Goal: Check status: Check status

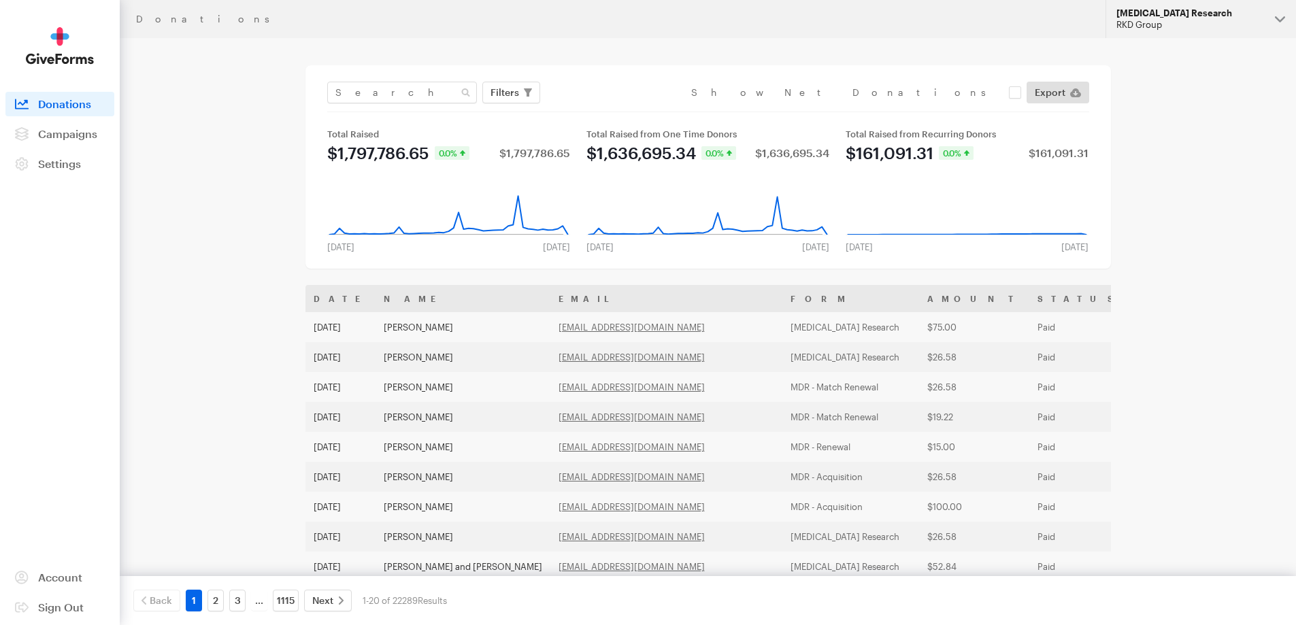
click at [1220, 12] on div "[MEDICAL_DATA] Research" at bounding box center [1190, 13] width 148 height 12
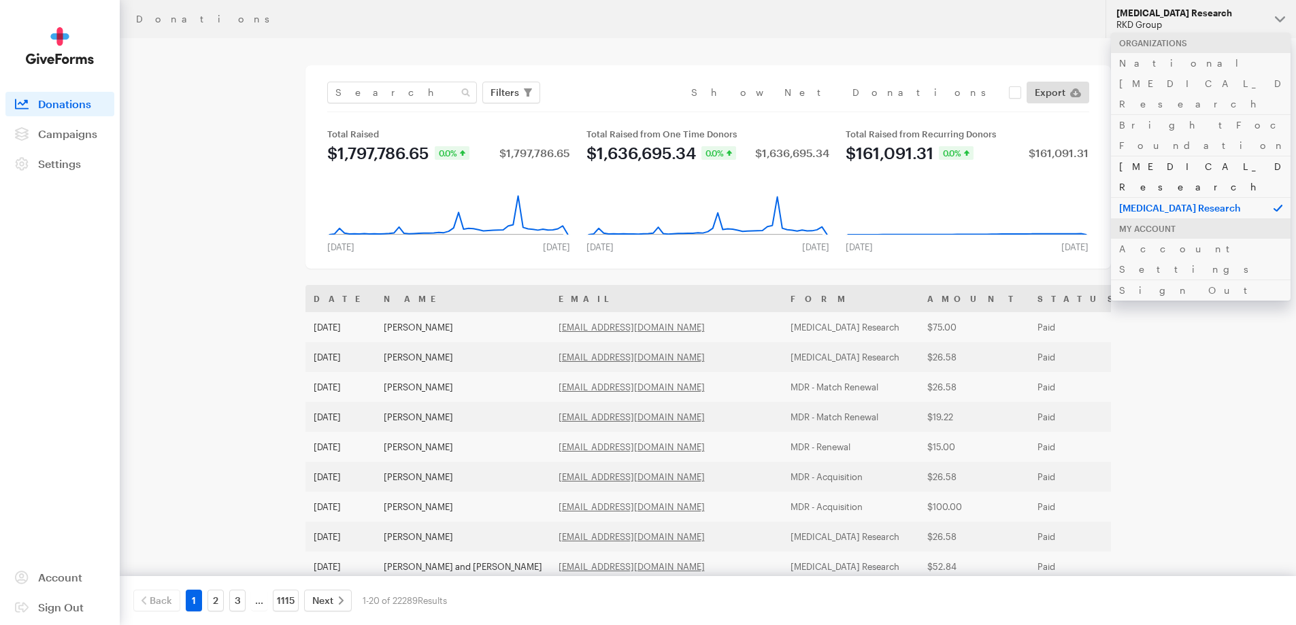
click at [1196, 156] on link "[MEDICAL_DATA] Research" at bounding box center [1201, 176] width 180 height 41
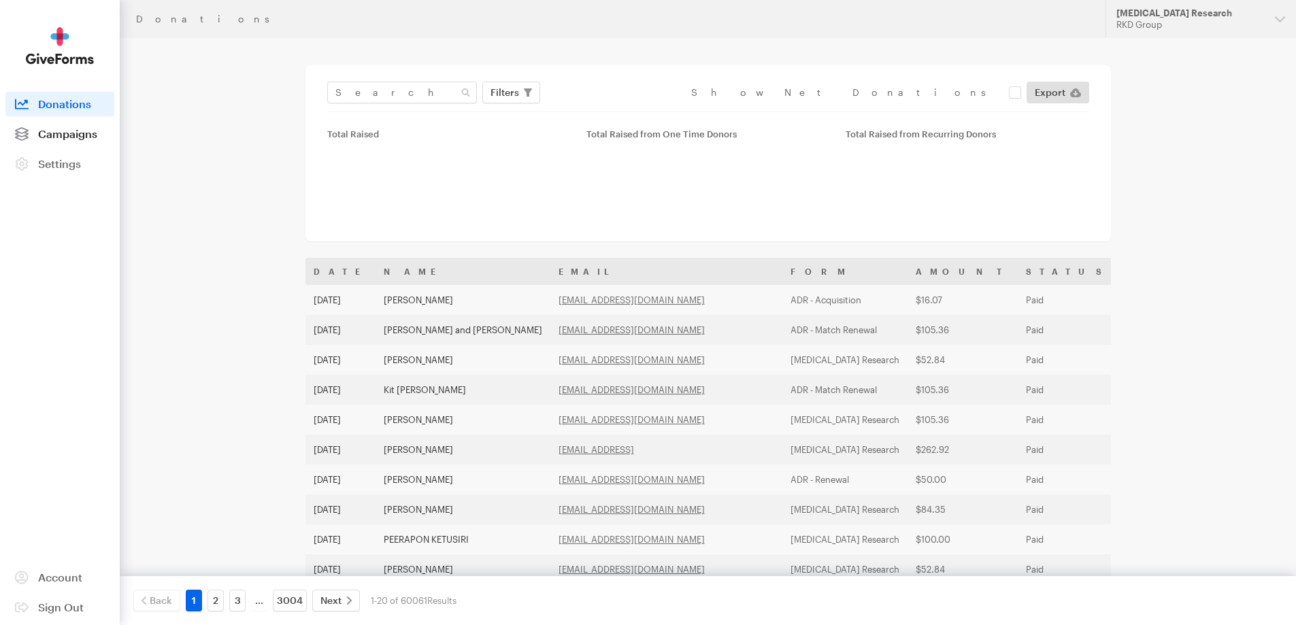
click at [66, 136] on span "Campaigns" at bounding box center [67, 133] width 59 height 13
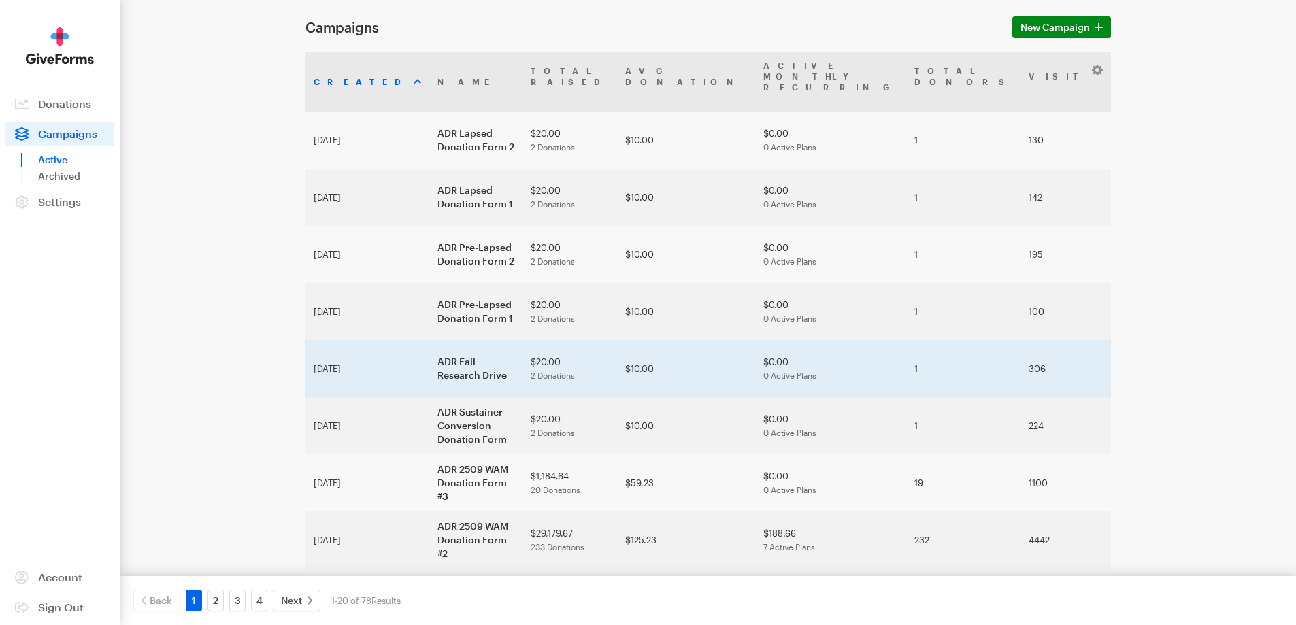
scroll to position [68, 0]
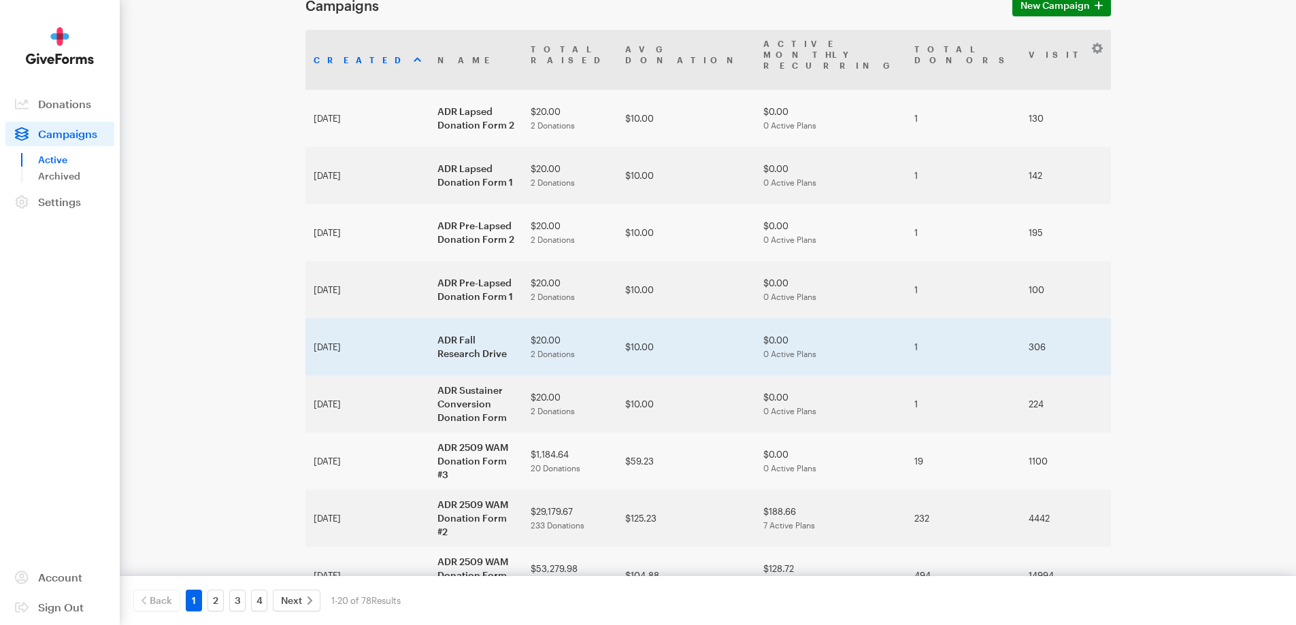
click at [429, 318] on td "ADR Fall Research Drive" at bounding box center [475, 346] width 93 height 57
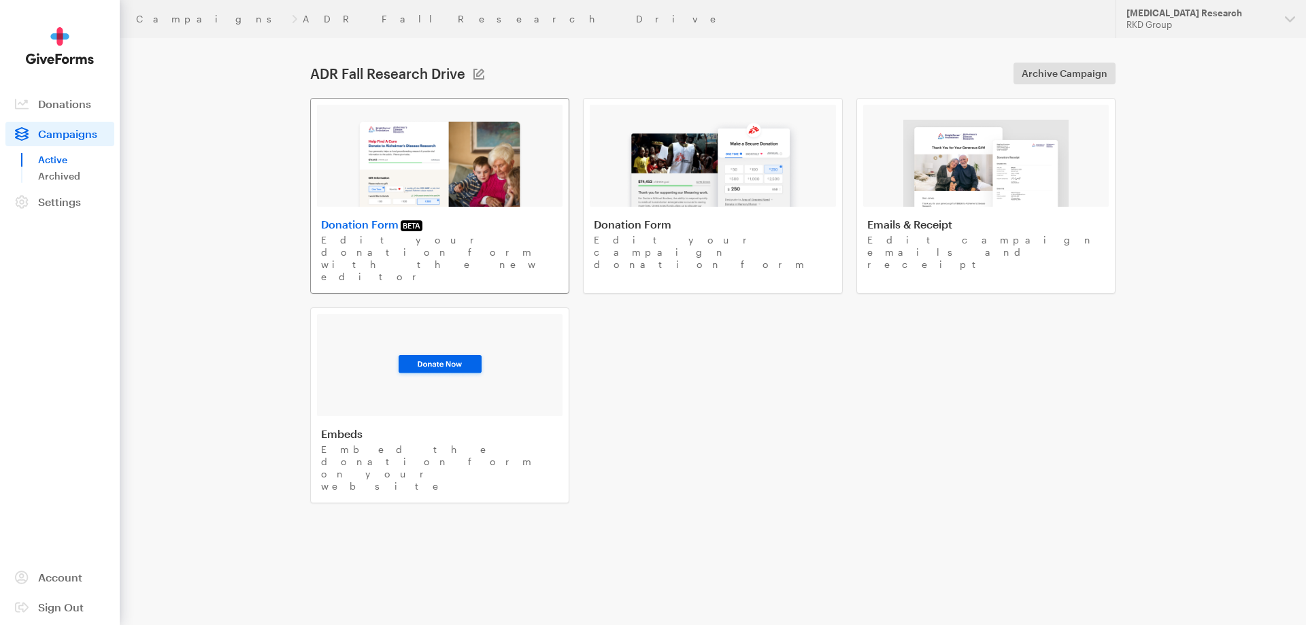
click at [489, 169] on img at bounding box center [439, 163] width 167 height 87
